Goal: Task Accomplishment & Management: Manage account settings

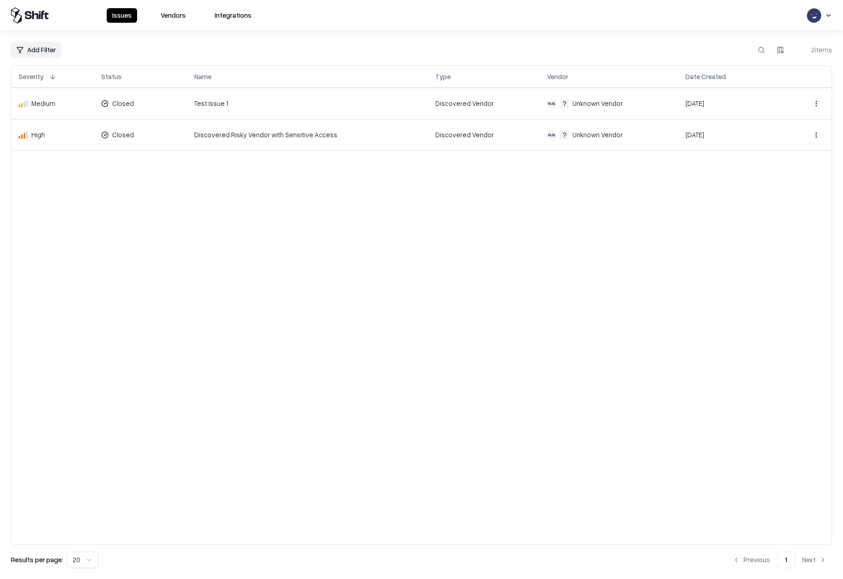
click at [134, 76] on button at bounding box center [130, 76] width 11 height 11
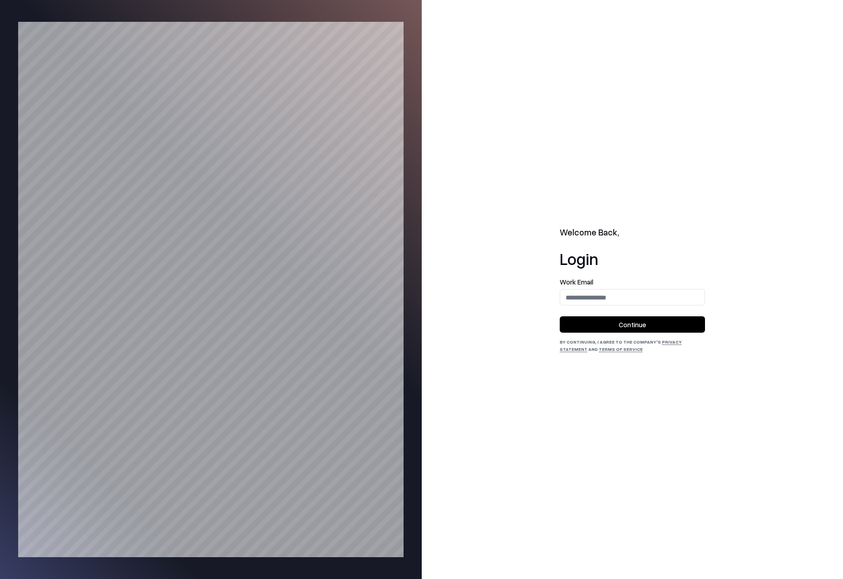
click at [621, 297] on input "email" at bounding box center [632, 297] width 144 height 17
click at [585, 295] on input "email" at bounding box center [632, 297] width 144 height 17
type input "**********"
click at [651, 297] on input "**********" at bounding box center [632, 297] width 144 height 17
click at [645, 328] on button "Continue" at bounding box center [632, 324] width 145 height 16
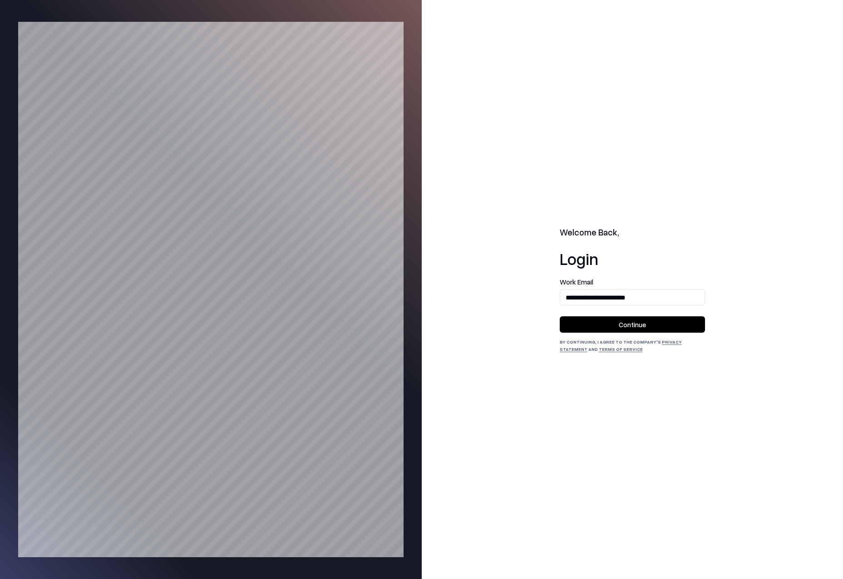
click at [642, 318] on button "Continue" at bounding box center [632, 324] width 145 height 16
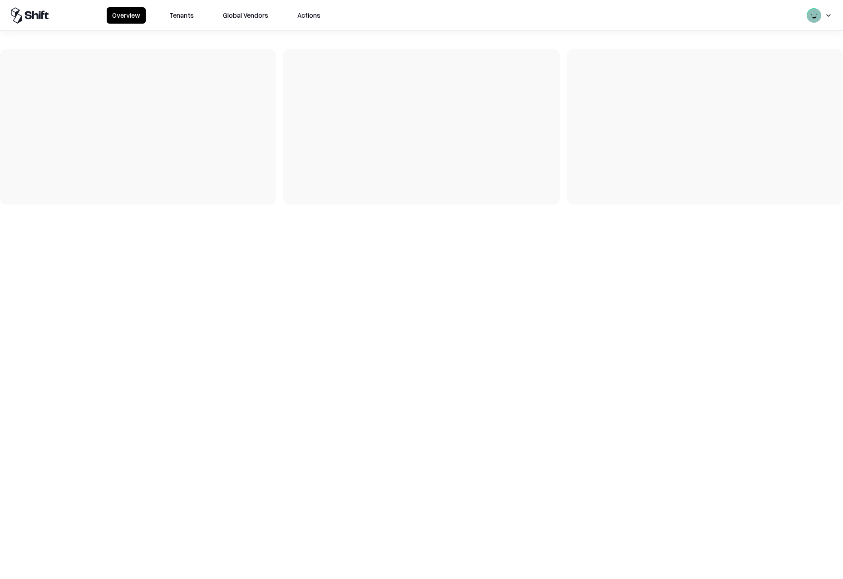
click at [177, 16] on button "Tenants" at bounding box center [181, 15] width 35 height 16
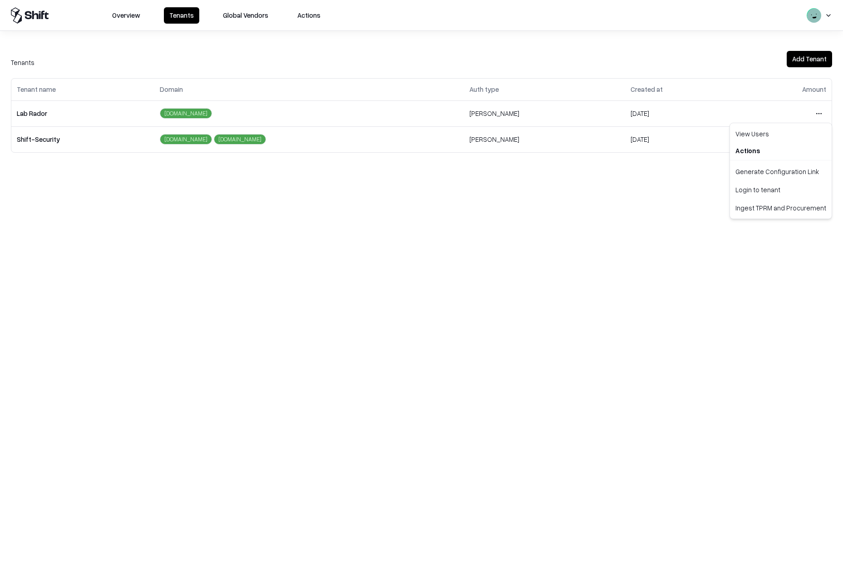
click at [817, 114] on html "Overview Tenants Global Vendors Actions Tenants Add Tenant Tenant name Domain A…" at bounding box center [421, 289] width 843 height 579
click at [754, 193] on div "Login to tenant" at bounding box center [781, 189] width 98 height 18
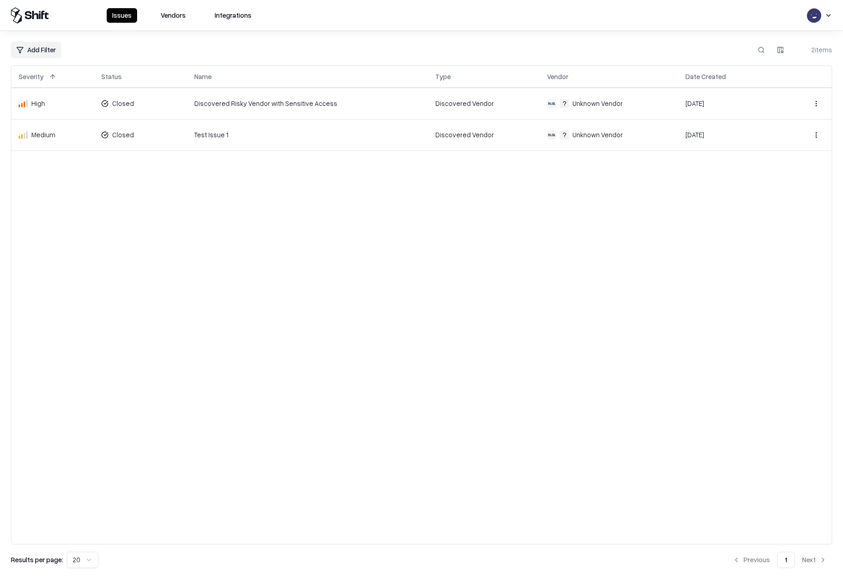
click at [128, 76] on button at bounding box center [130, 76] width 11 height 11
click at [129, 78] on button at bounding box center [130, 76] width 11 height 11
click at [140, 103] on html "Issues Vendors Integrations Add Filter 2 items Severity Status Name Type Vendor…" at bounding box center [421, 289] width 843 height 579
click at [133, 132] on div "New" at bounding box center [128, 135] width 14 height 10
click at [144, 134] on html "Issues Vendors Integrations Add Filter 2 items Severity Status Name Type Vendor…" at bounding box center [421, 289] width 843 height 579
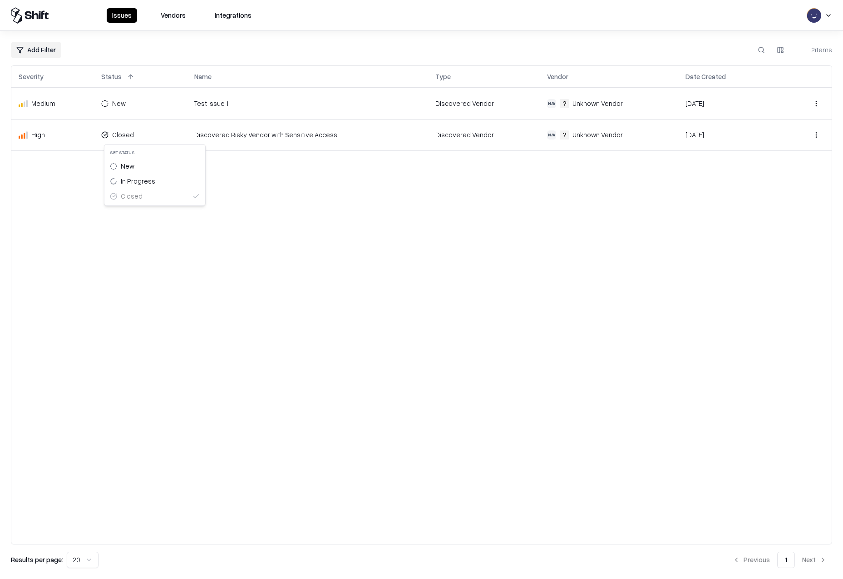
click at [134, 179] on div "In Progress" at bounding box center [138, 181] width 35 height 10
click at [134, 102] on html "Issues Vendors Integrations Add Filter 2 items Severity Status Name Type Vendor…" at bounding box center [421, 289] width 843 height 579
click at [137, 149] on div "In Progress" at bounding box center [136, 150] width 35 height 10
click at [133, 78] on button at bounding box center [129, 76] width 11 height 11
click at [139, 104] on html "Issues Vendors Integrations Add Filter 2 items Severity Status Name Type Vendor…" at bounding box center [421, 289] width 843 height 579
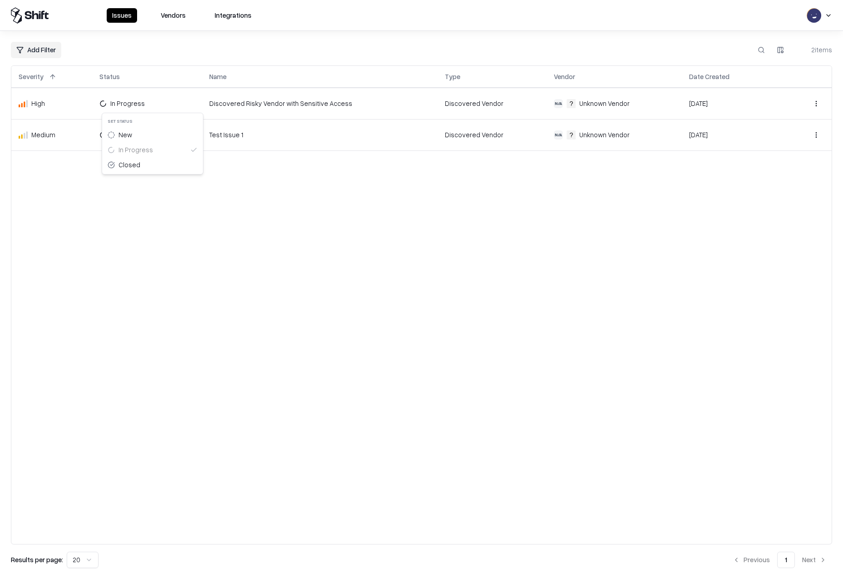
click at [165, 52] on html "Issues Vendors Integrations Add Filter 2 items Severity Status Name Type Vendor…" at bounding box center [421, 289] width 843 height 579
click at [119, 99] on html "Issues Vendors Integrations Add Filter 2 items Severity Status Name Type Vendor…" at bounding box center [421, 289] width 843 height 579
click at [202, 213] on html "Issues Vendors Integrations Add Filter 2 items Severity Status Name Type Vendor…" at bounding box center [421, 289] width 843 height 579
click at [116, 101] on html "Issues Vendors Integrations Add Filter 2 items Severity Status Name Type Vendor…" at bounding box center [421, 289] width 843 height 579
click at [152, 227] on html "Issues Vendors Integrations Add Filter 2 items Severity Status Name Type Vendor…" at bounding box center [421, 289] width 843 height 579
